Goal: Information Seeking & Learning: Learn about a topic

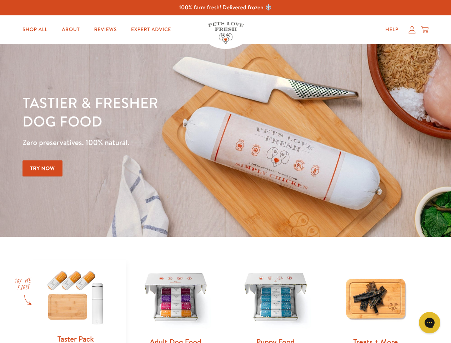
click at [225, 171] on div "Tastier & fresher dog food Zero preservatives. 100% natural. Try Now" at bounding box center [158, 140] width 271 height 94
click at [430, 323] on icon "Gorgias live chat" at bounding box center [429, 322] width 7 height 7
